Goal: Task Accomplishment & Management: Manage account settings

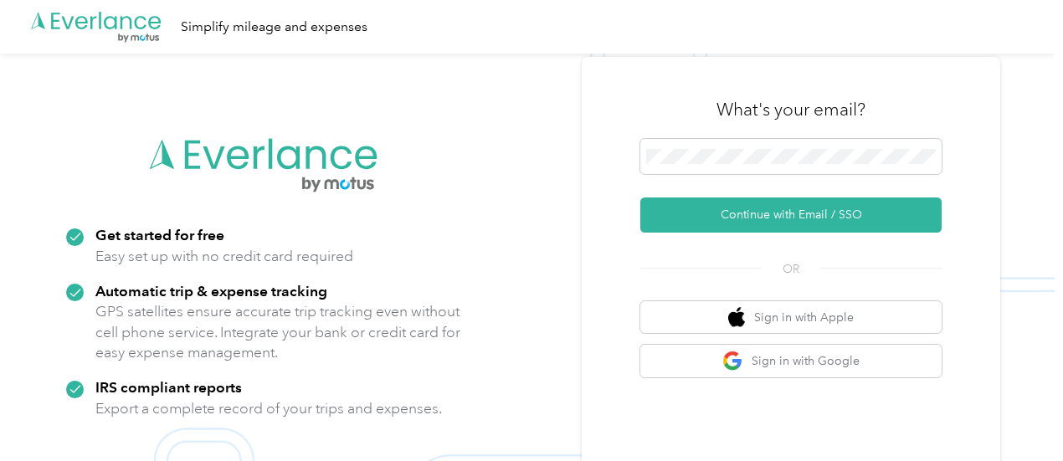
click at [736, 136] on div "What's your email?" at bounding box center [790, 109] width 301 height 59
click at [735, 148] on span at bounding box center [790, 156] width 301 height 35
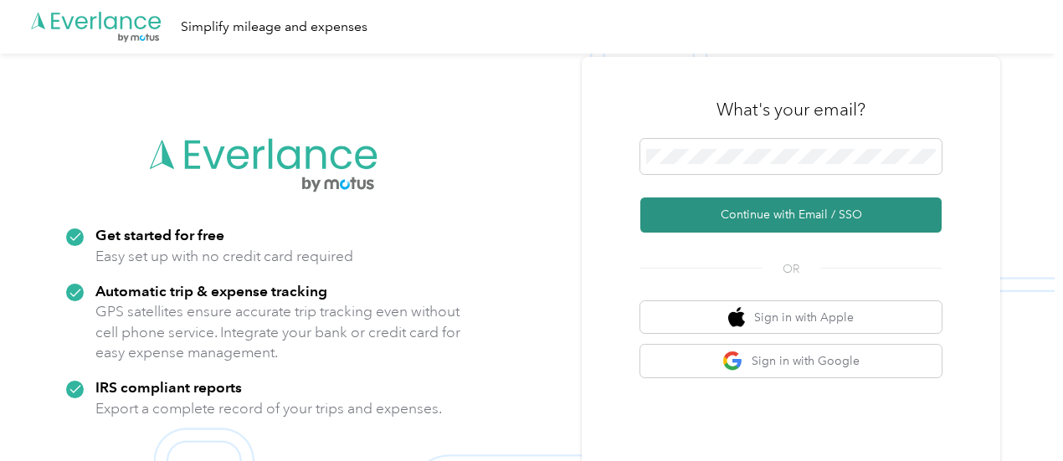
click at [765, 208] on button "Continue with Email / SSO" at bounding box center [790, 214] width 301 height 35
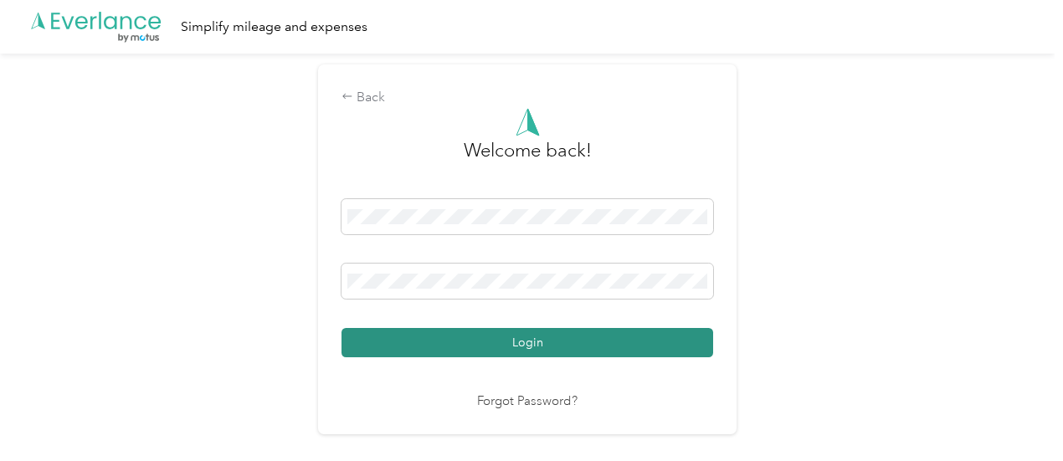
click at [508, 334] on button "Login" at bounding box center [526, 342] width 371 height 29
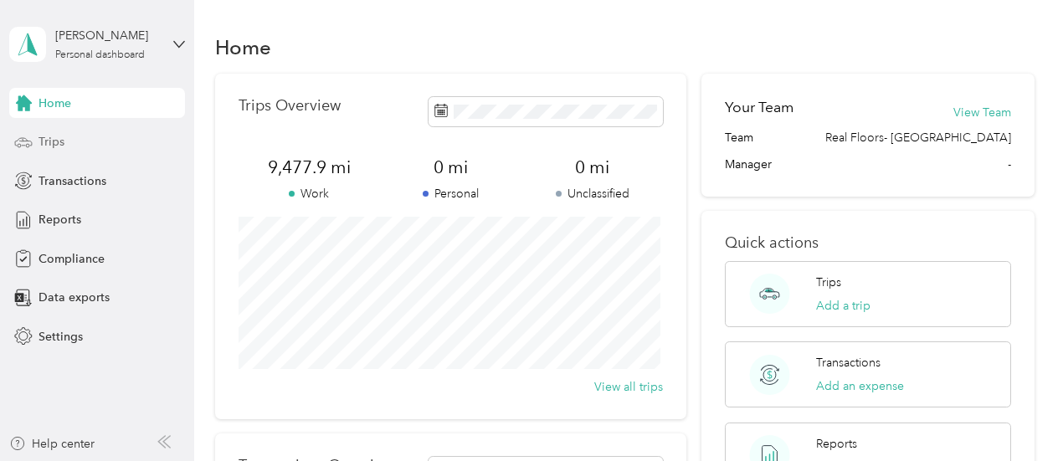
click at [72, 144] on div "Trips" at bounding box center [97, 142] width 176 height 30
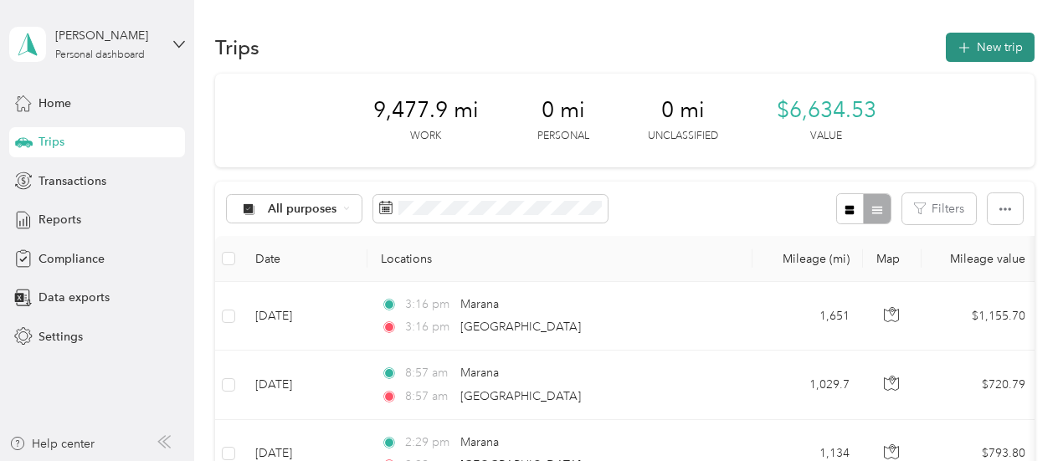
click at [971, 46] on button "New trip" at bounding box center [989, 47] width 89 height 29
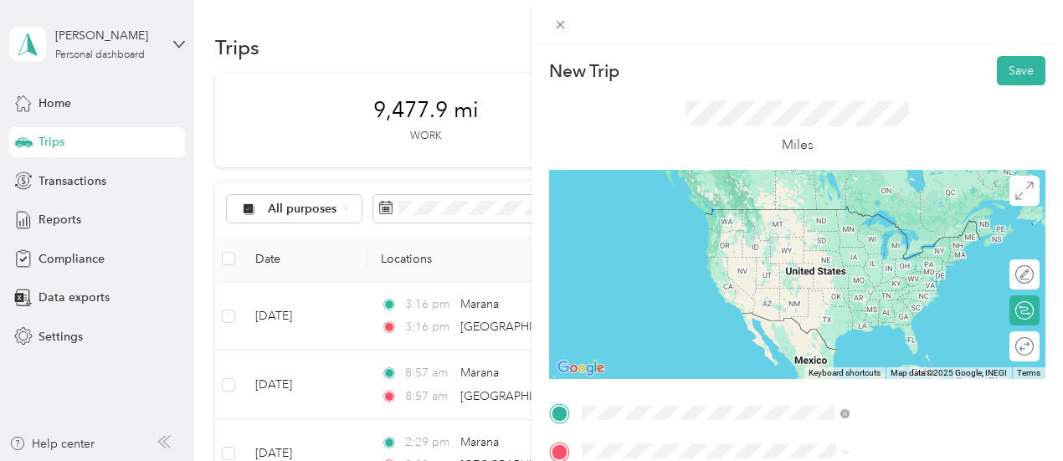
click at [843, 218] on span "Marana [US_STATE], [GEOGRAPHIC_DATA]" at bounding box center [884, 216] width 188 height 29
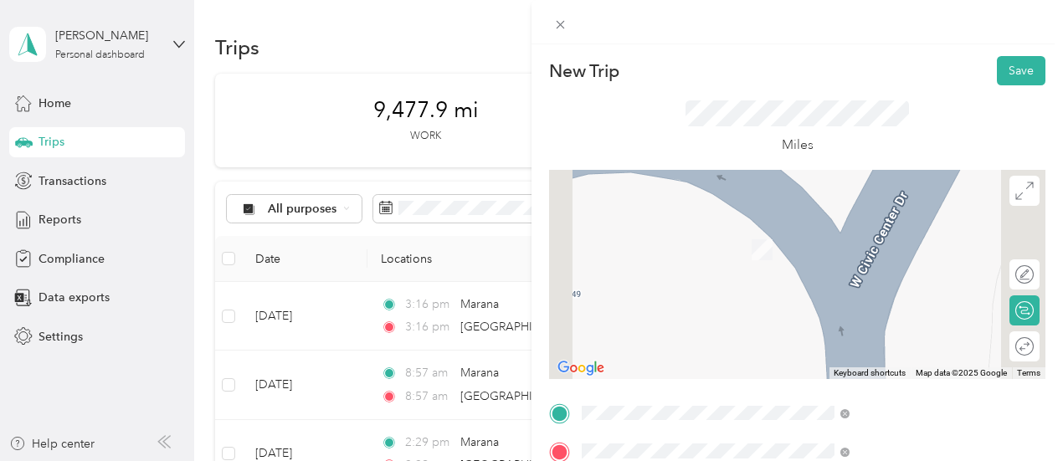
click at [845, 258] on span "[GEOGRAPHIC_DATA] [US_STATE], [GEOGRAPHIC_DATA]" at bounding box center [884, 254] width 188 height 29
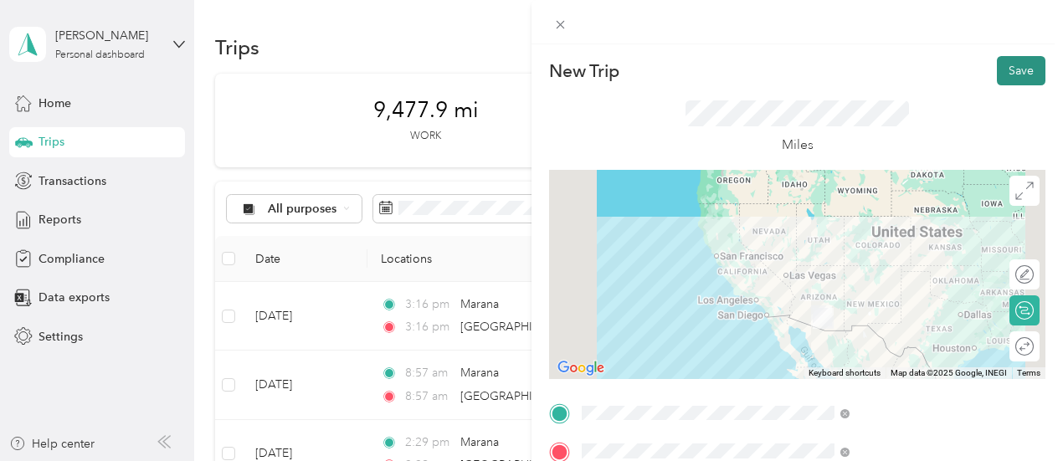
click at [1001, 63] on button "Save" at bounding box center [1020, 70] width 49 height 29
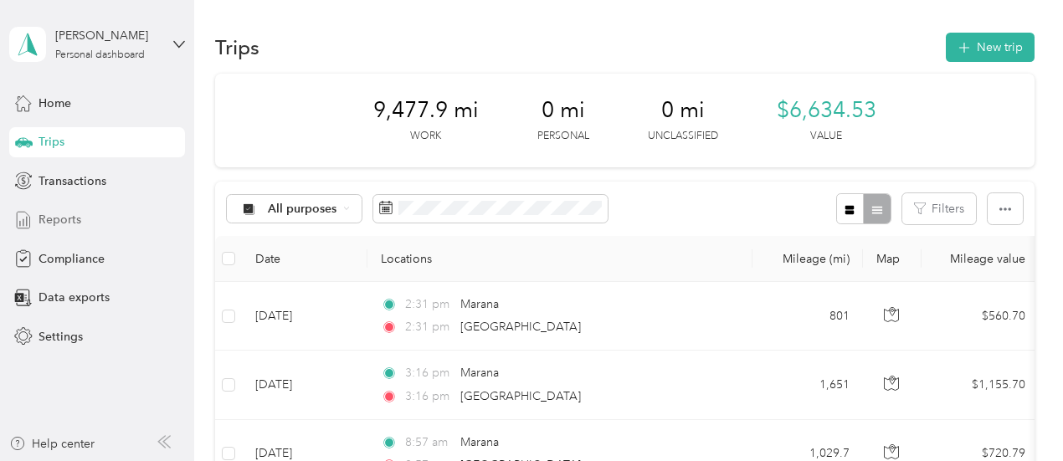
click at [60, 217] on span "Reports" at bounding box center [59, 220] width 43 height 18
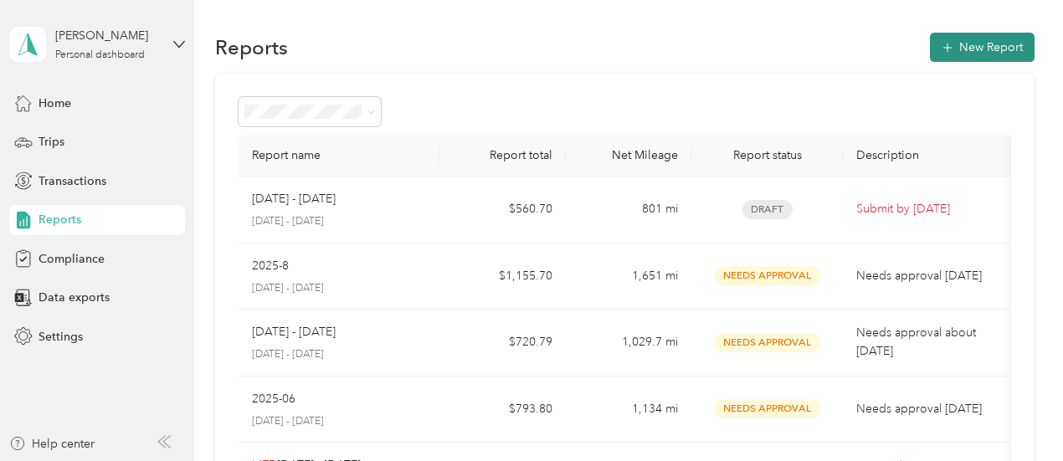
click at [973, 41] on button "New Report" at bounding box center [982, 47] width 105 height 29
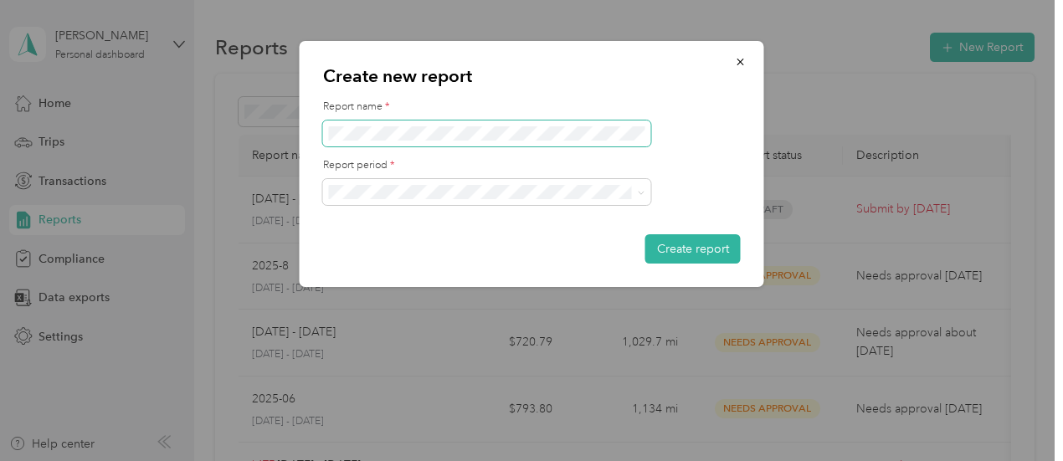
click at [600, 141] on span at bounding box center [487, 133] width 328 height 27
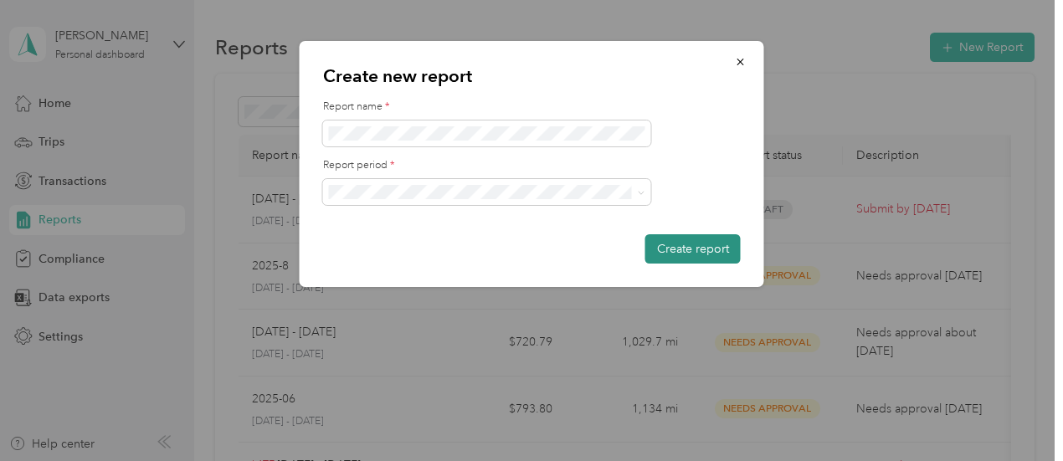
click at [677, 246] on button "Create report" at bounding box center [692, 248] width 95 height 29
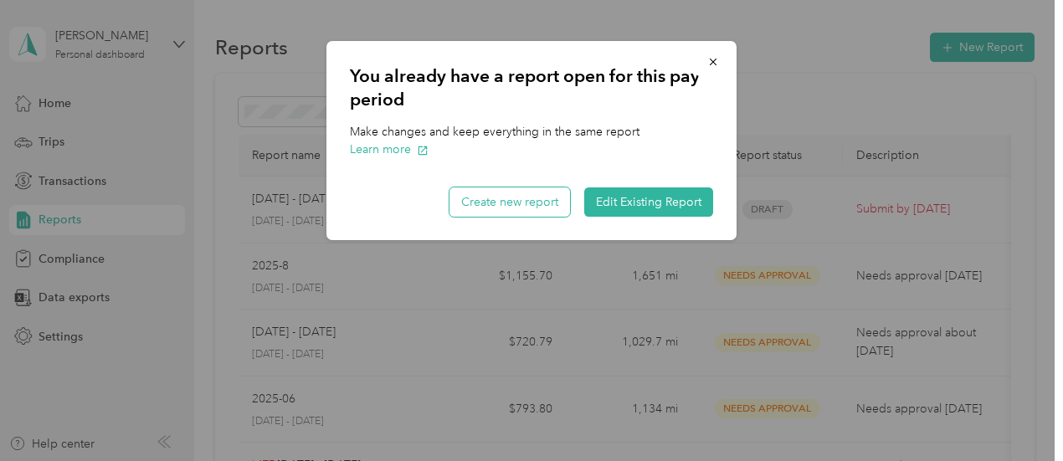
click at [525, 210] on button "Create new report" at bounding box center [509, 201] width 120 height 29
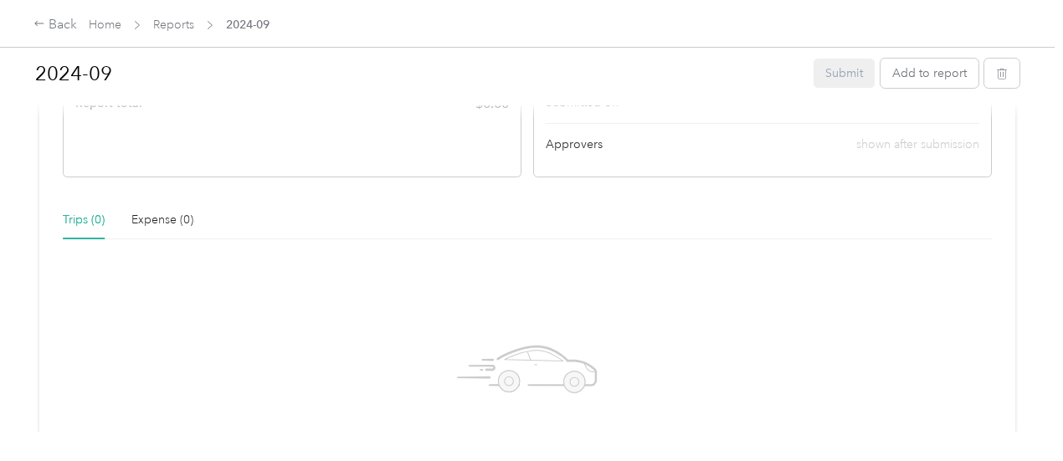
scroll to position [432, 0]
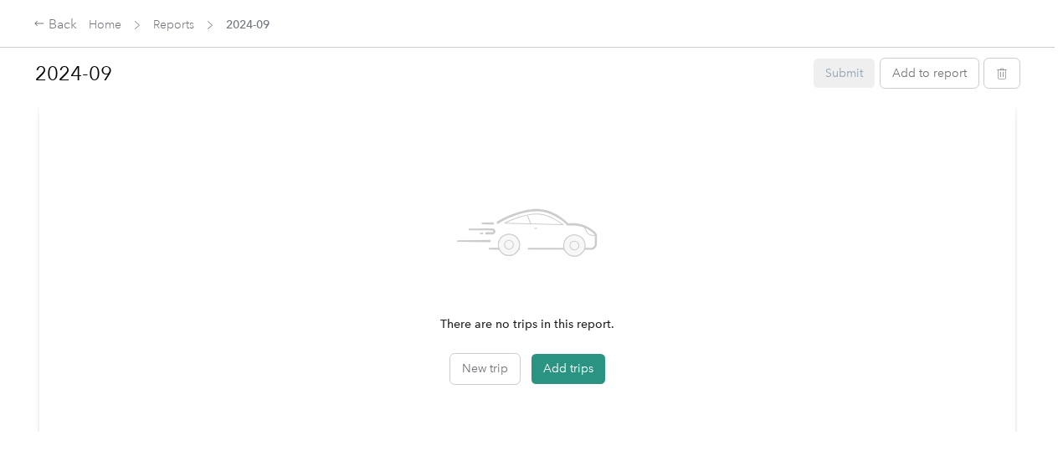
click at [531, 359] on button "Add trips" at bounding box center [568, 369] width 74 height 30
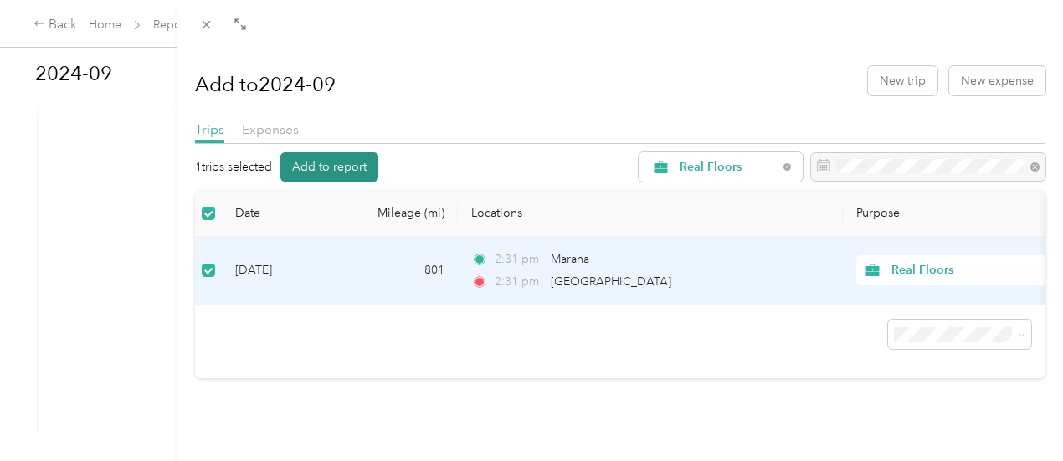
click at [378, 156] on button "Add to report" at bounding box center [329, 166] width 98 height 29
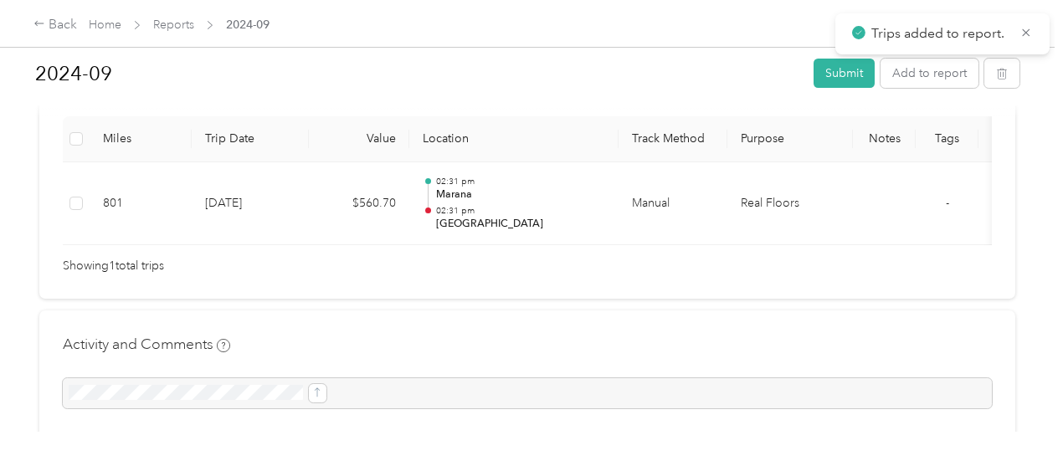
scroll to position [381, 0]
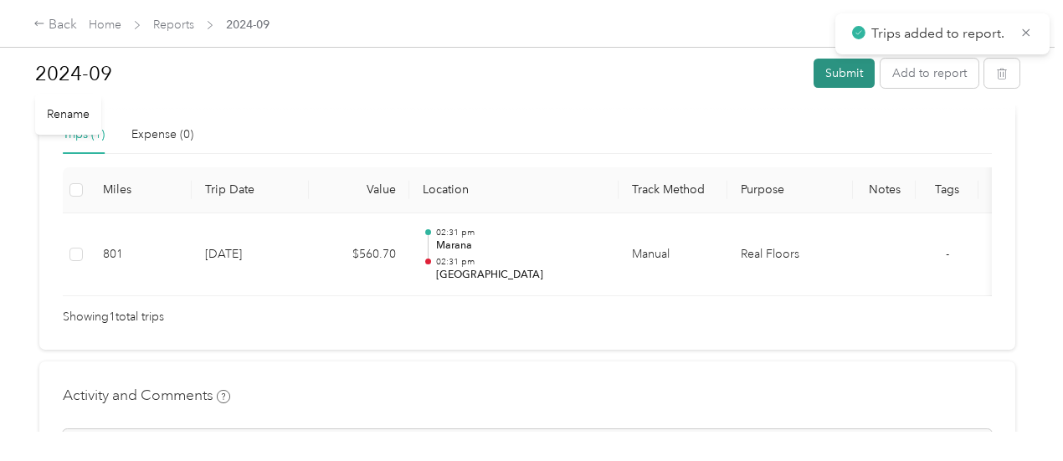
click at [837, 71] on button "Submit" at bounding box center [843, 73] width 61 height 29
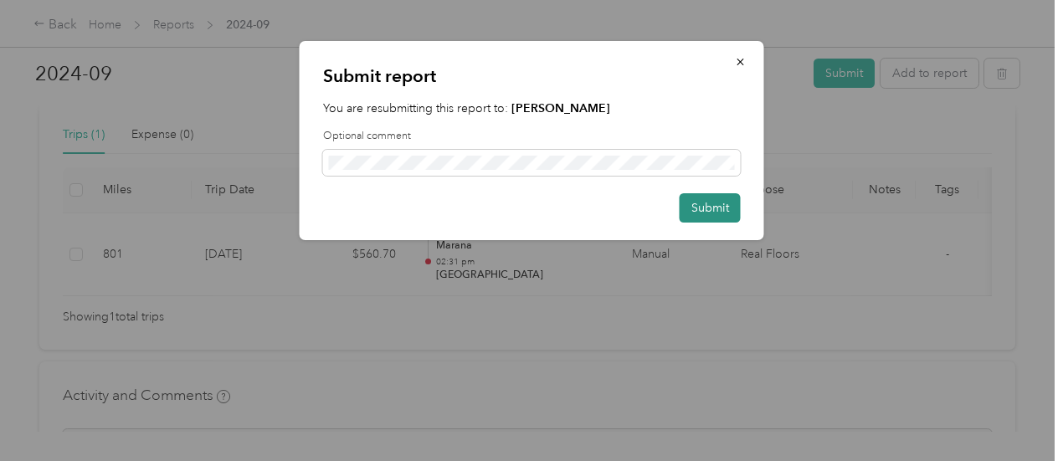
click at [702, 217] on button "Submit" at bounding box center [709, 207] width 61 height 29
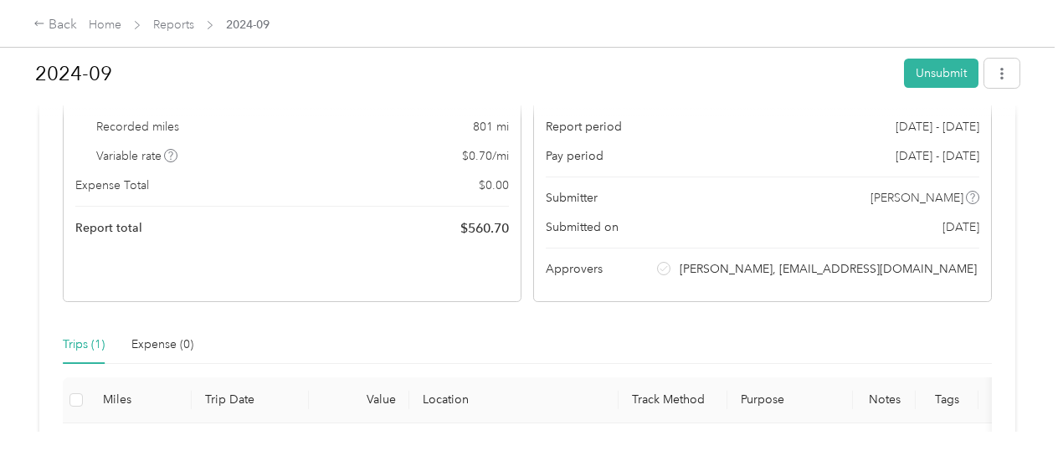
scroll to position [0, 0]
